Goal: Information Seeking & Learning: Check status

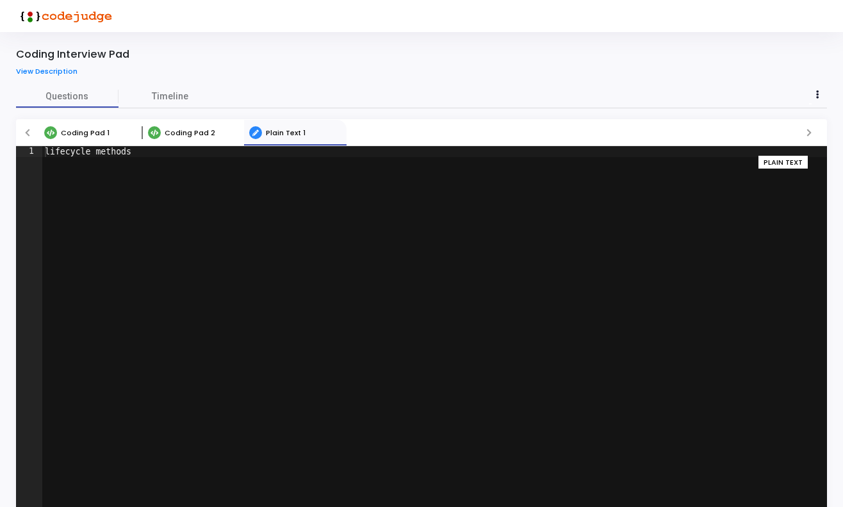
click at [73, 124] on link "Coding Pad 1" at bounding box center [90, 133] width 102 height 26
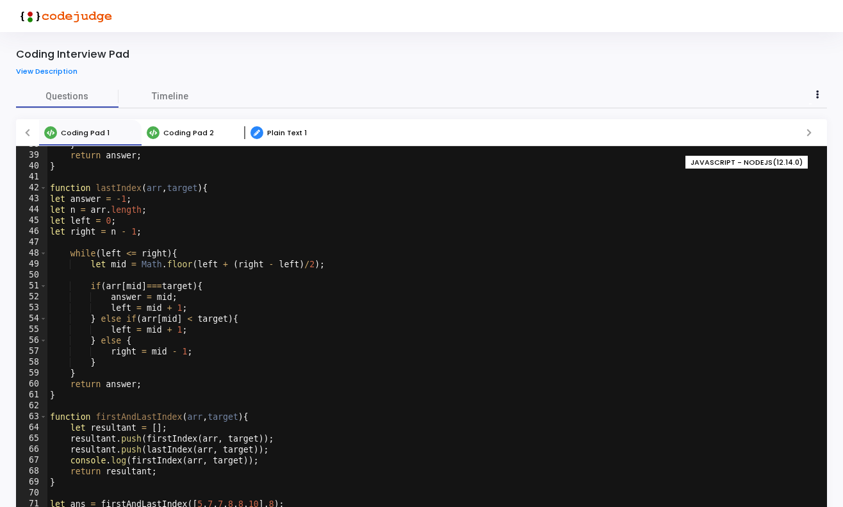
scroll to position [2, 0]
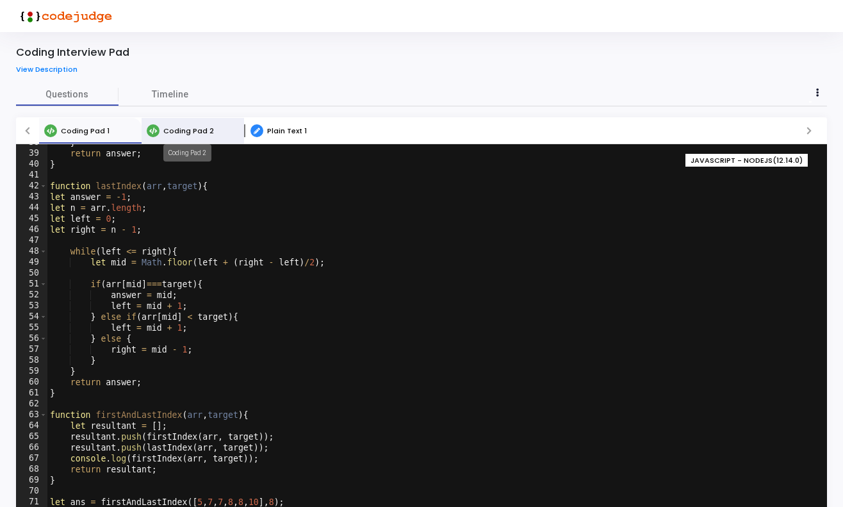
click at [181, 127] on span "Coding Pad 2" at bounding box center [188, 131] width 51 height 10
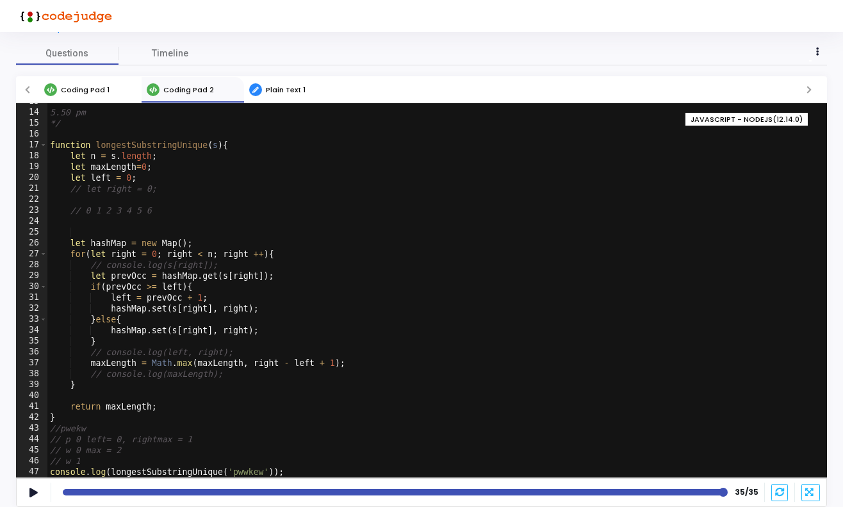
scroll to position [42, 0]
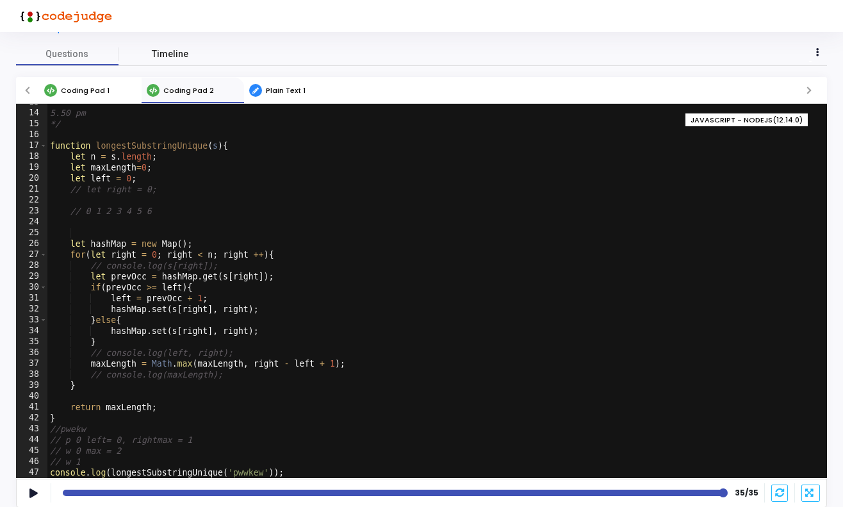
click at [151, 55] on link "Timeline" at bounding box center [170, 54] width 102 height 22
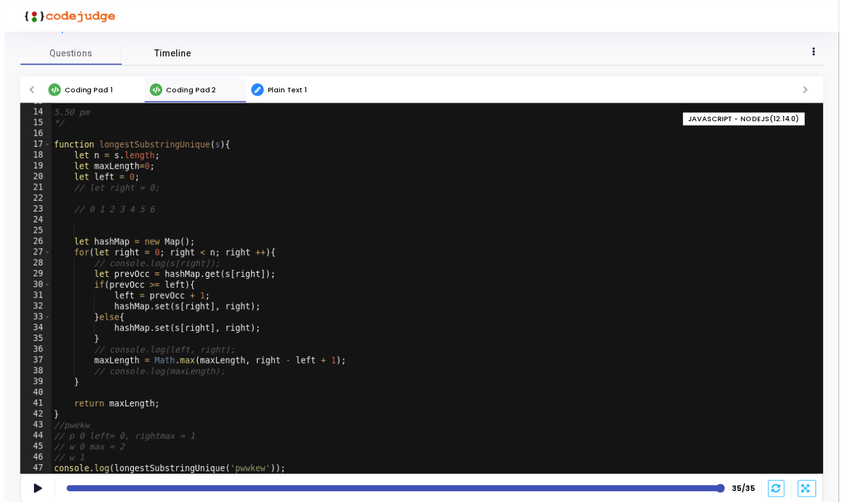
scroll to position [0, 0]
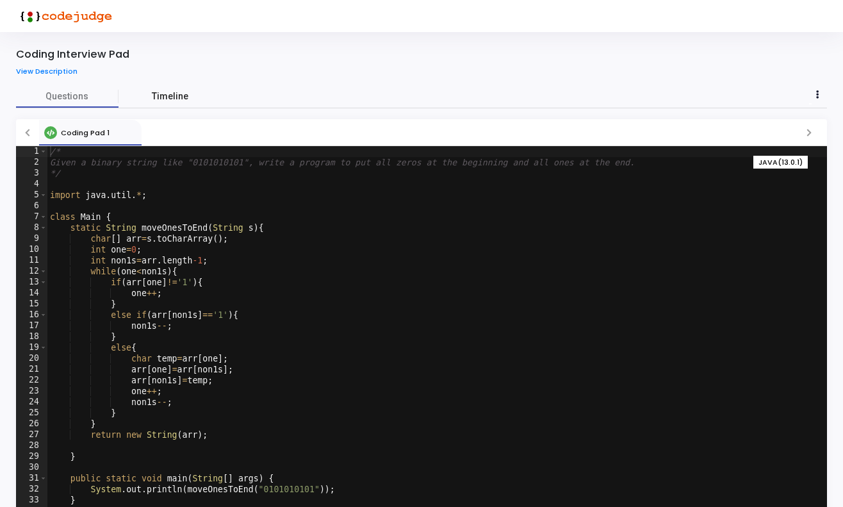
click at [168, 93] on span "Timeline" at bounding box center [170, 96] width 37 height 13
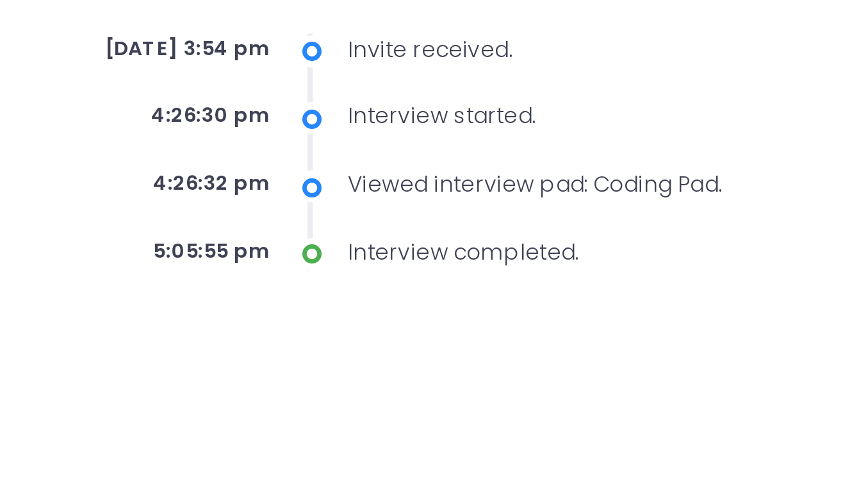
drag, startPoint x: 72, startPoint y: 16, endPoint x: 92, endPoint y: 16, distance: 19.9
click at [161, 135] on div "May 4th 2024, 3:54 pm" at bounding box center [244, 140] width 167 height 11
drag, startPoint x: 65, startPoint y: 40, endPoint x: 86, endPoint y: 40, distance: 21.1
click at [161, 159] on div "4:26:30 pm" at bounding box center [244, 164] width 167 height 11
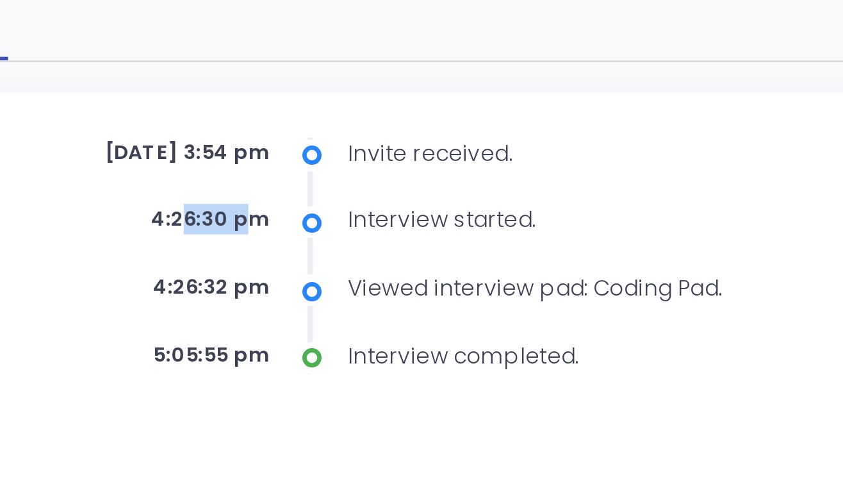
drag, startPoint x: 73, startPoint y: 54, endPoint x: 81, endPoint y: 54, distance: 8.3
click at [161, 135] on div "May 4th 2024, 3:54 pm" at bounding box center [244, 140] width 167 height 11
drag, startPoint x: 63, startPoint y: 77, endPoint x: 71, endPoint y: 78, distance: 7.7
click at [161, 159] on div "4:26:30 pm" at bounding box center [244, 164] width 167 height 11
